Goal: Complete application form: Complete application form

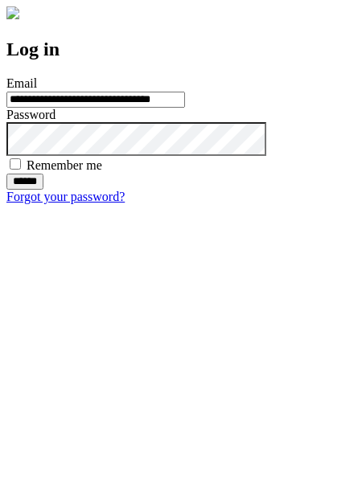
type input "**********"
click at [43, 190] on input "******" at bounding box center [24, 182] width 37 height 16
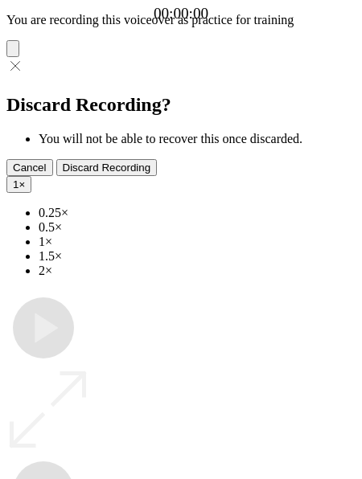
type input "**********"
